Goal: Task Accomplishment & Management: Manage account settings

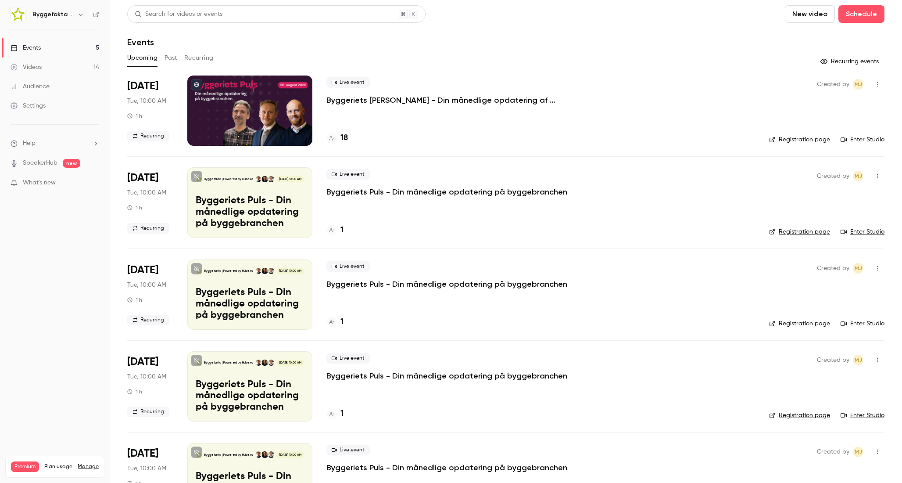
click at [83, 15] on icon "button" at bounding box center [80, 14] width 7 height 7
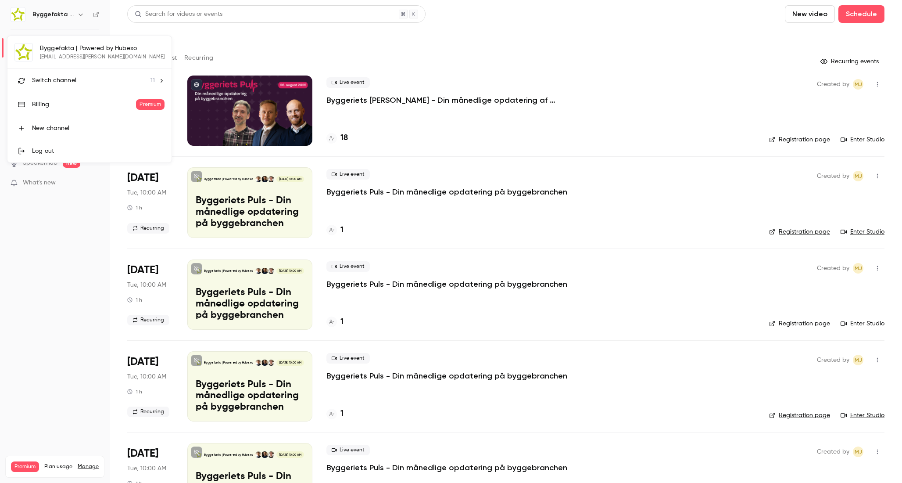
click at [75, 79] on div "Switch channel 11" at bounding box center [93, 80] width 123 height 9
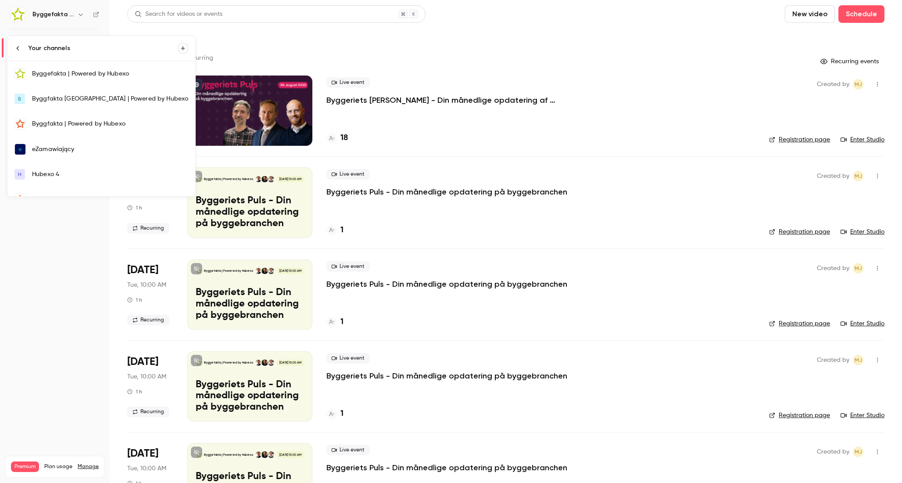
scroll to position [143, 0]
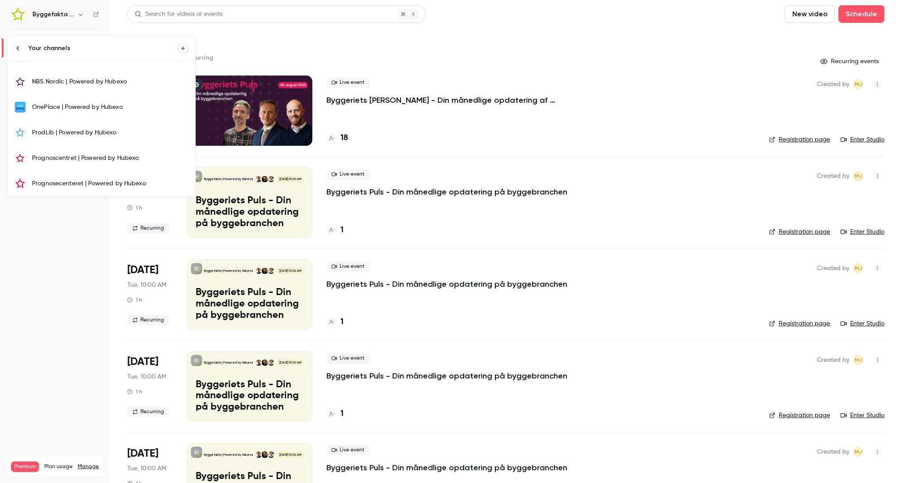
click at [59, 180] on div "Prognosecenteret | Powered by Hubexo" at bounding box center [110, 183] width 156 height 9
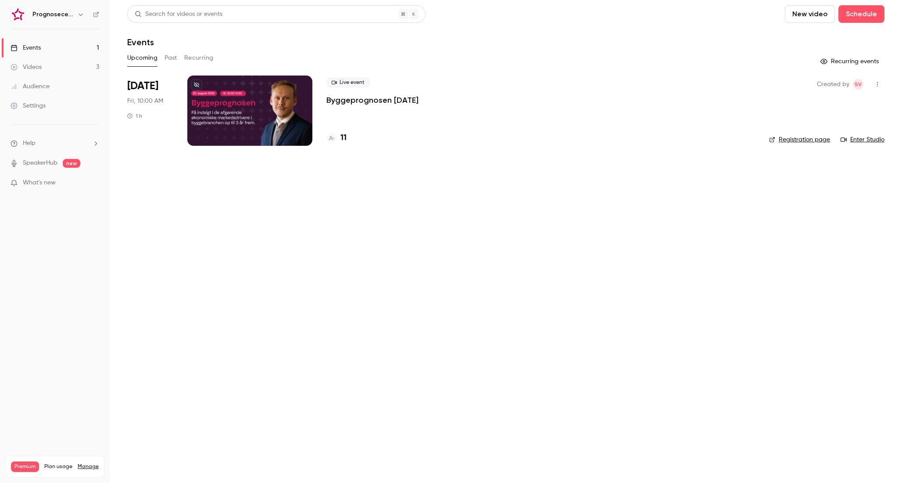
click at [405, 98] on p "Byggeprognosen [DATE]" at bounding box center [372, 100] width 92 height 11
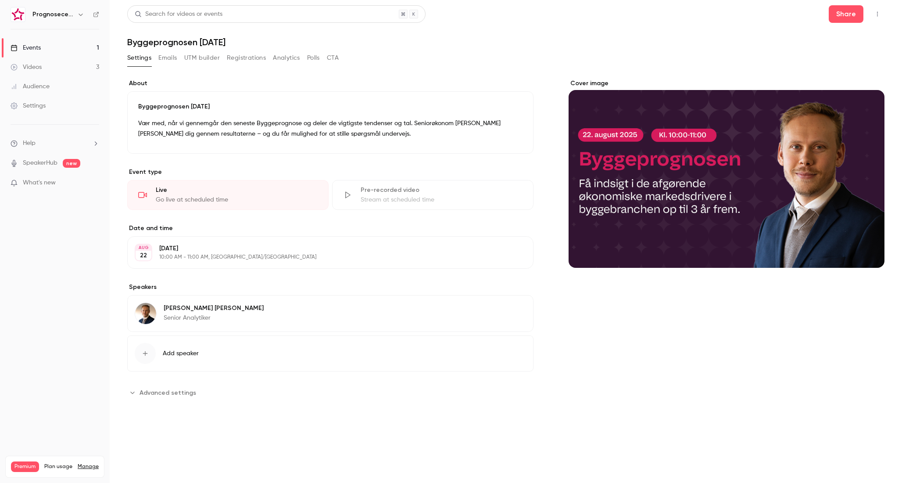
click at [283, 59] on button "Analytics" at bounding box center [286, 58] width 27 height 14
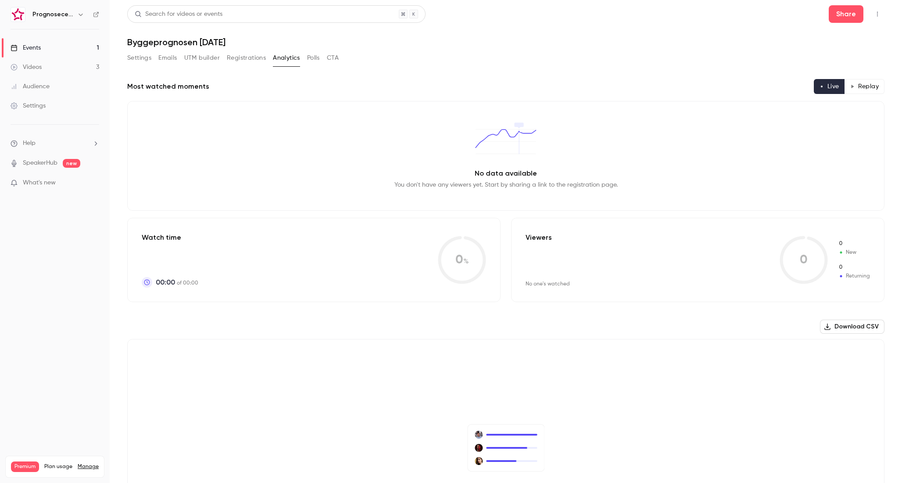
click at [248, 60] on button "Registrations" at bounding box center [246, 58] width 39 height 14
